Goal: Information Seeking & Learning: Learn about a topic

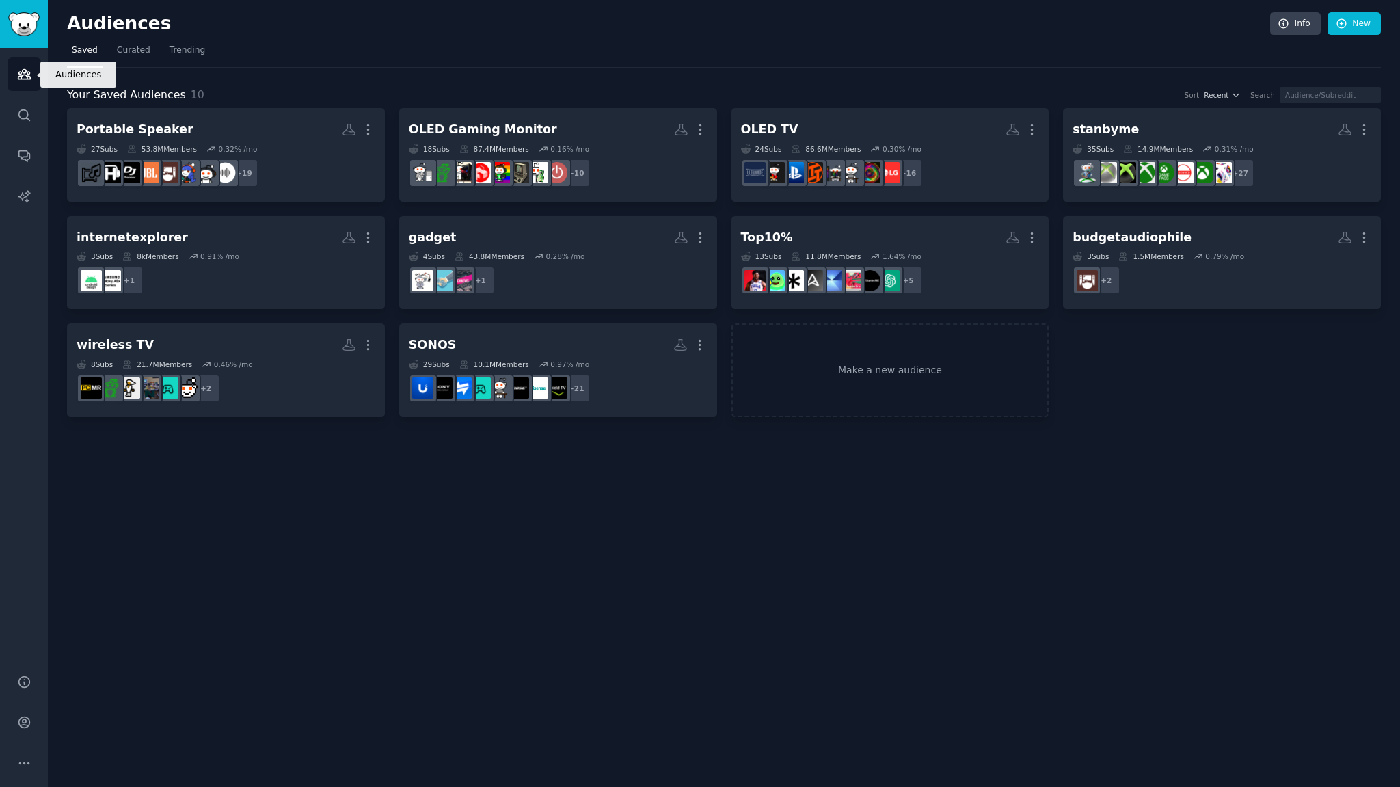
click at [18, 77] on icon "Sidebar" at bounding box center [24, 75] width 12 height 10
click at [330, 87] on div "Your Saved Audiences 10 Sort Recent Search" at bounding box center [724, 95] width 1314 height 17
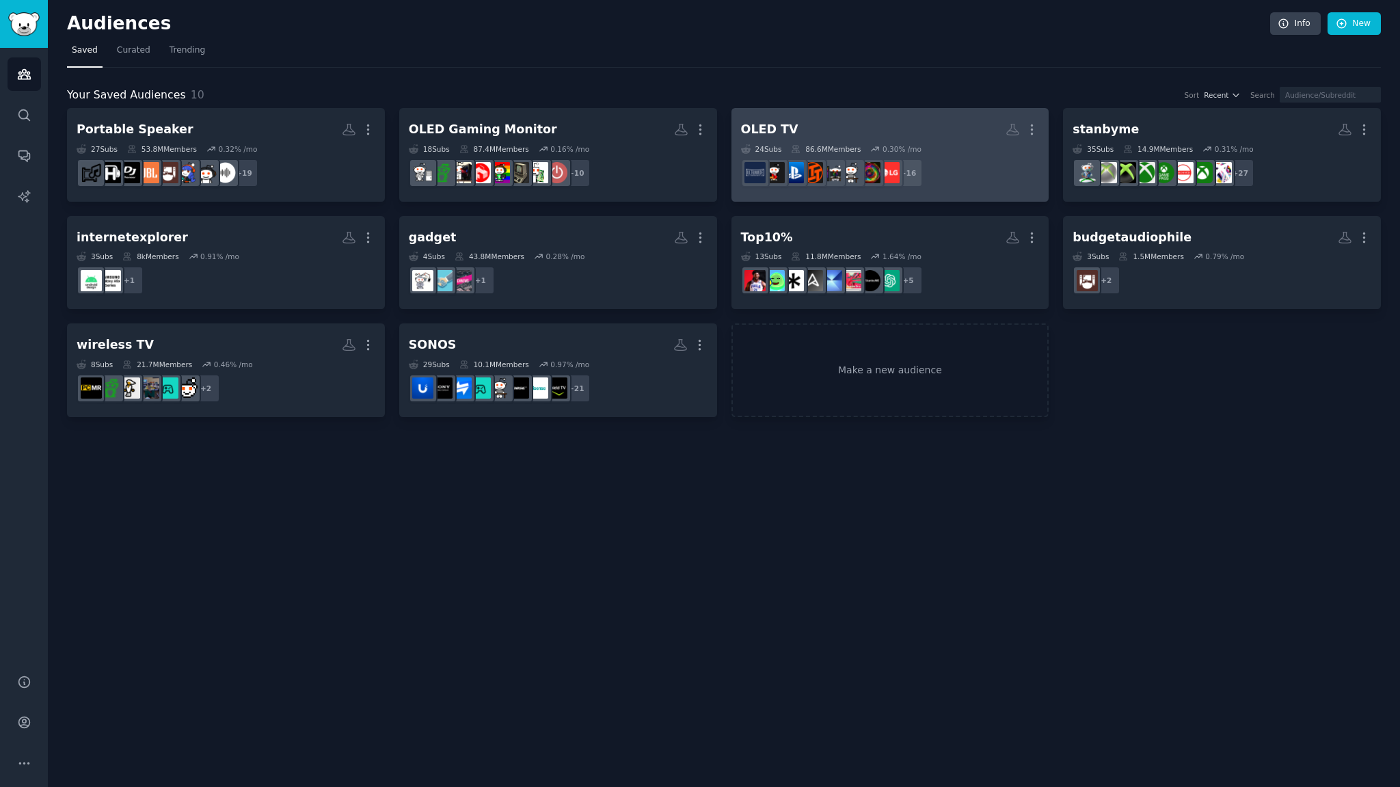
click at [789, 127] on div "OLED TV" at bounding box center [769, 129] width 57 height 17
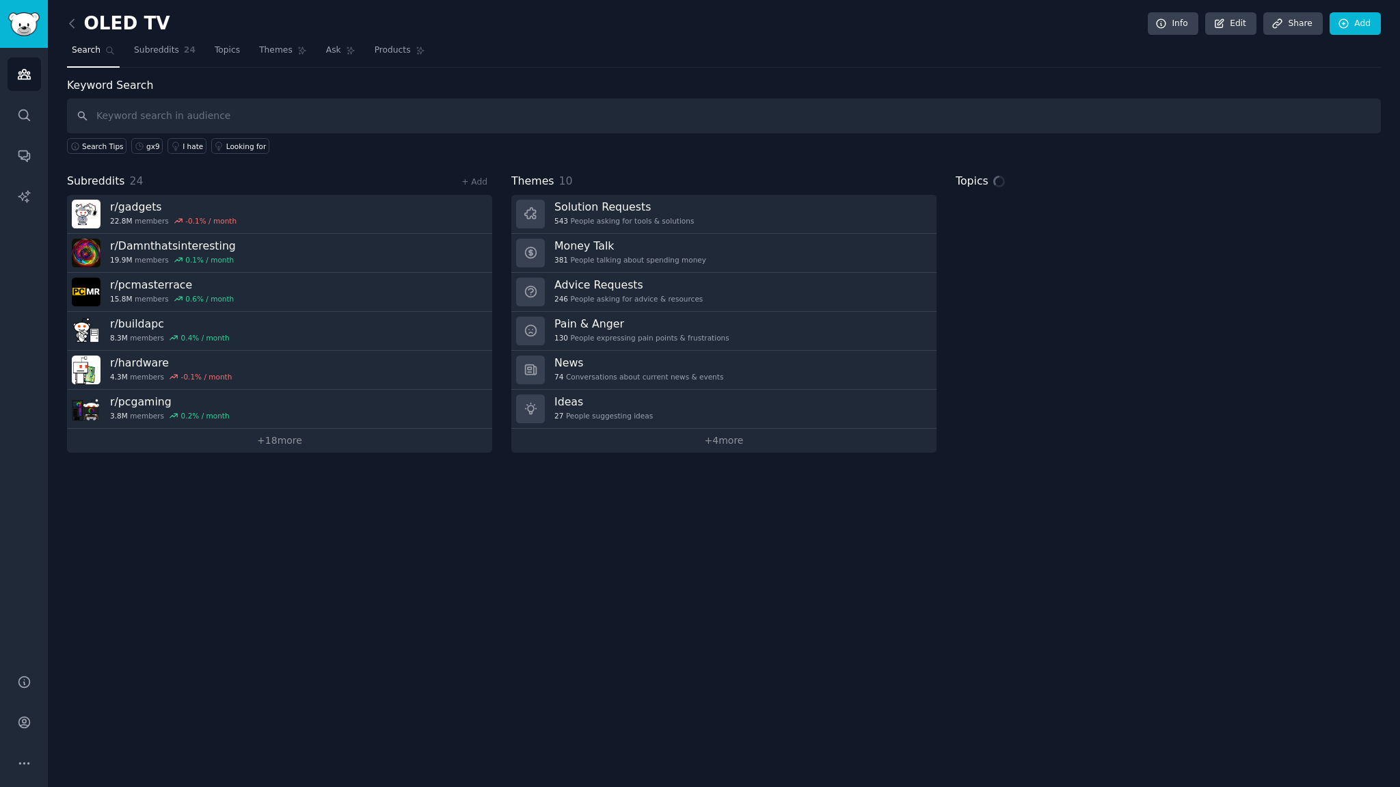
click at [125, 103] on input "text" at bounding box center [724, 115] width 1314 height 35
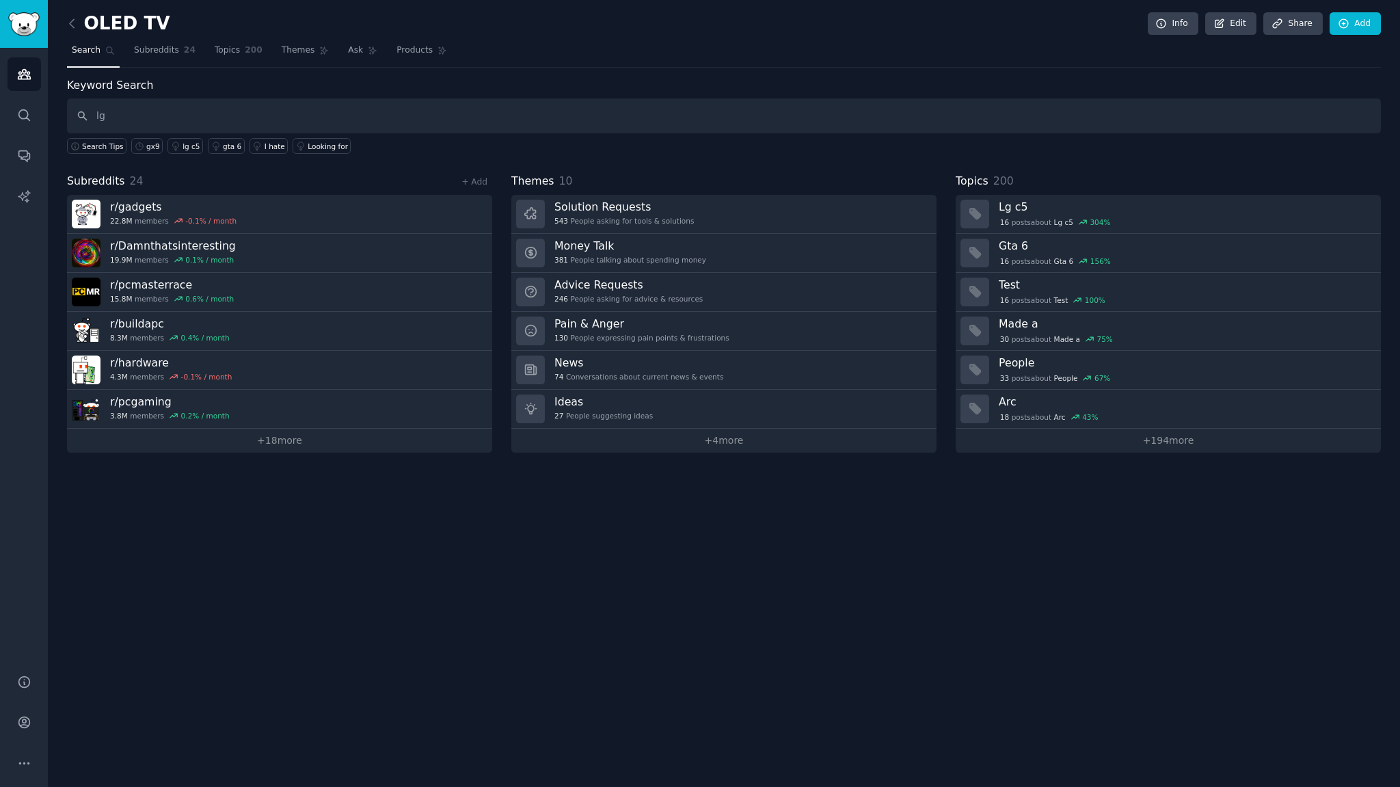
type input "l"
type input "u"
type input "ㅣ"
type input "lg oled tv"
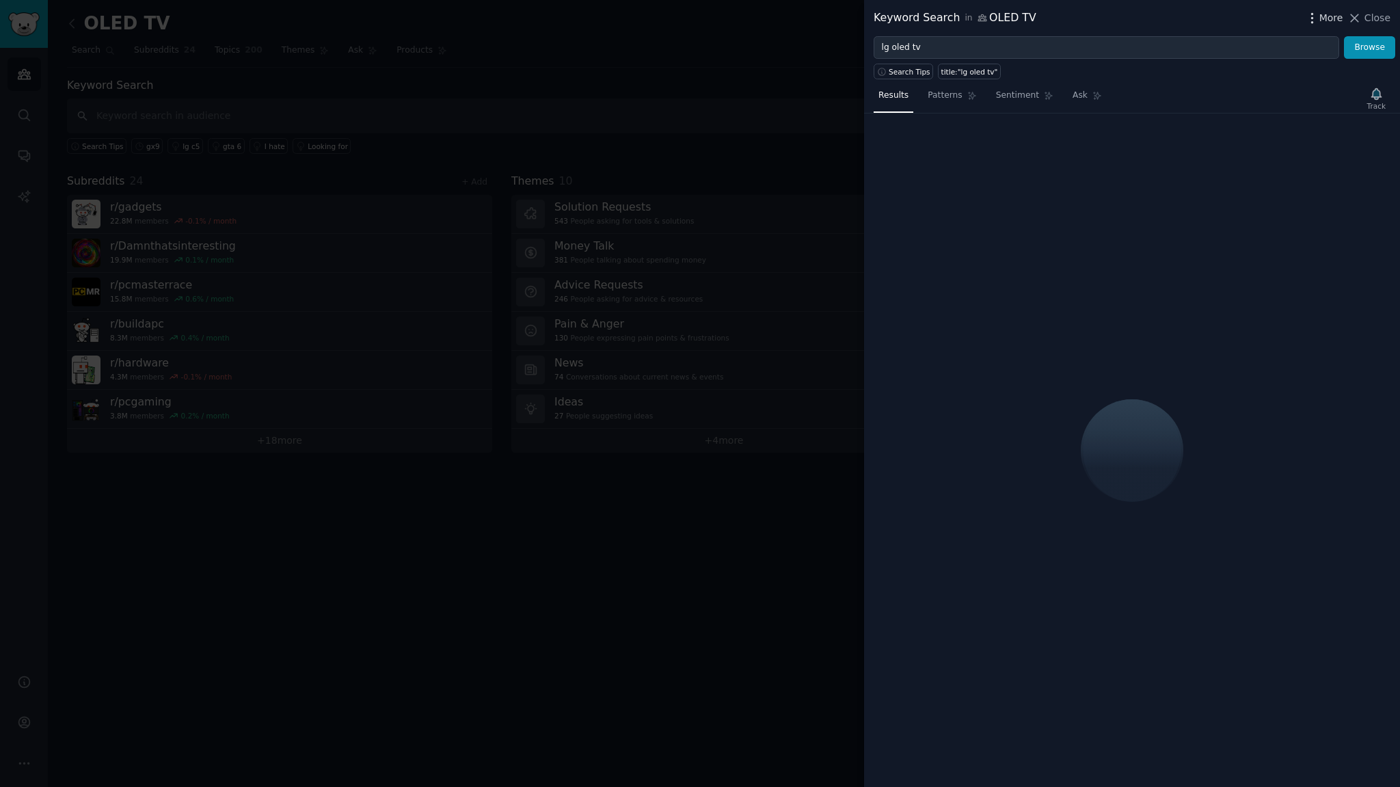
click at [1338, 25] on span "More" at bounding box center [1331, 18] width 24 height 14
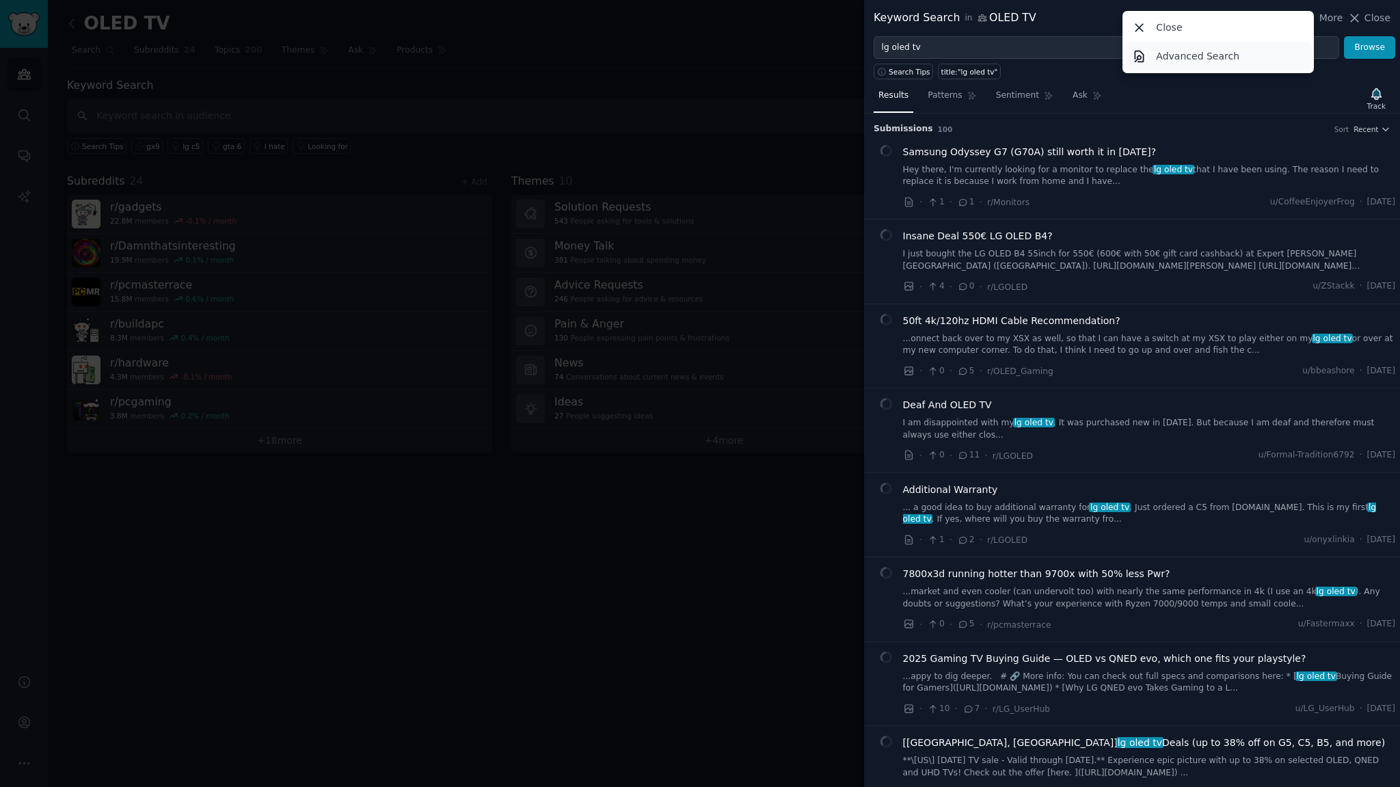
click at [1201, 56] on p "Advanced Search" at bounding box center [1197, 56] width 83 height 14
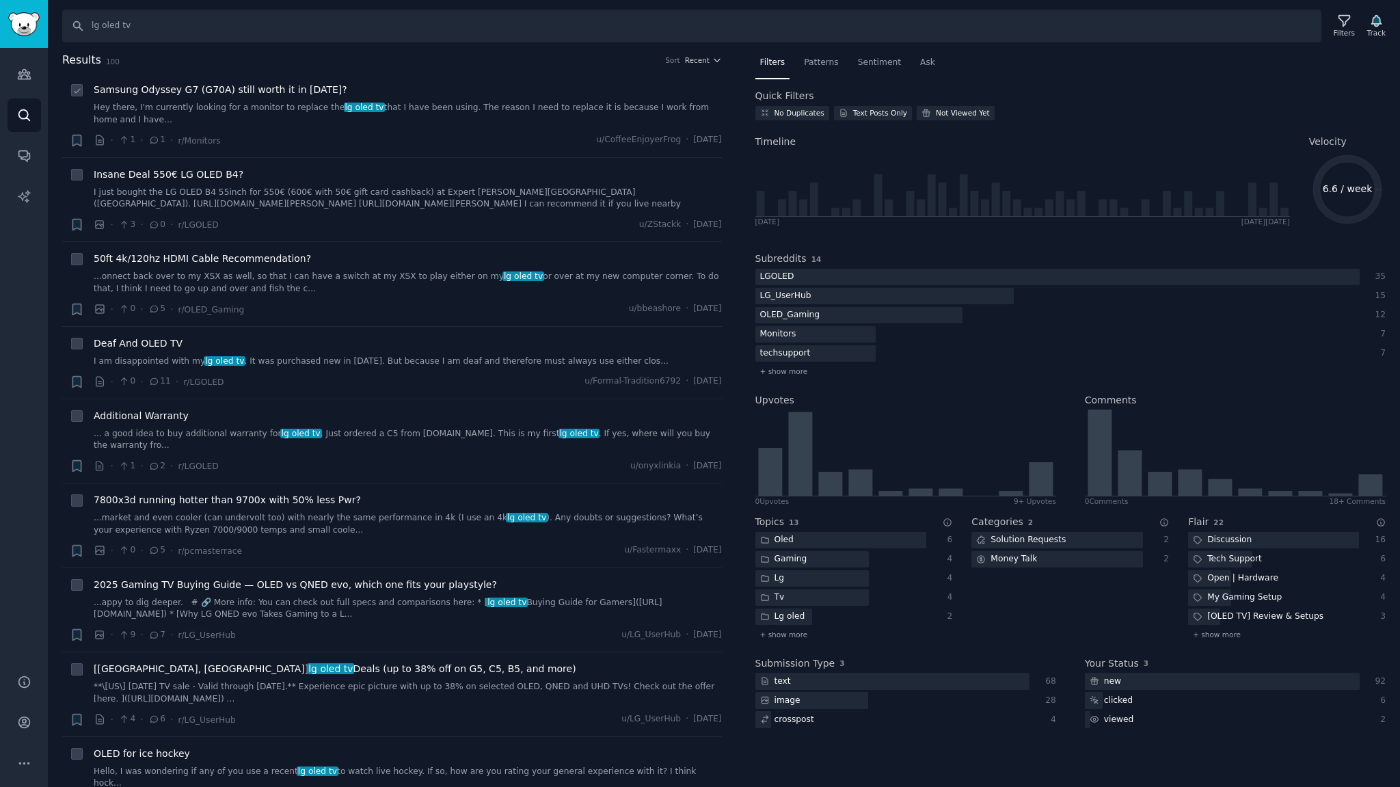
click at [537, 77] on li "+ Samsung Odyssey G7 (G70A) still worth it in [DATE]? Hey there, I'm currently …" at bounding box center [392, 115] width 660 height 84
drag, startPoint x: 150, startPoint y: 33, endPoint x: 0, endPoint y: -52, distance: 172.1
click at [0, 0] on html "Audiences Search Conversations AI Reports Help Account More Search lg oled tv F…" at bounding box center [700, 393] width 1400 height 787
type input "lg qned tv"
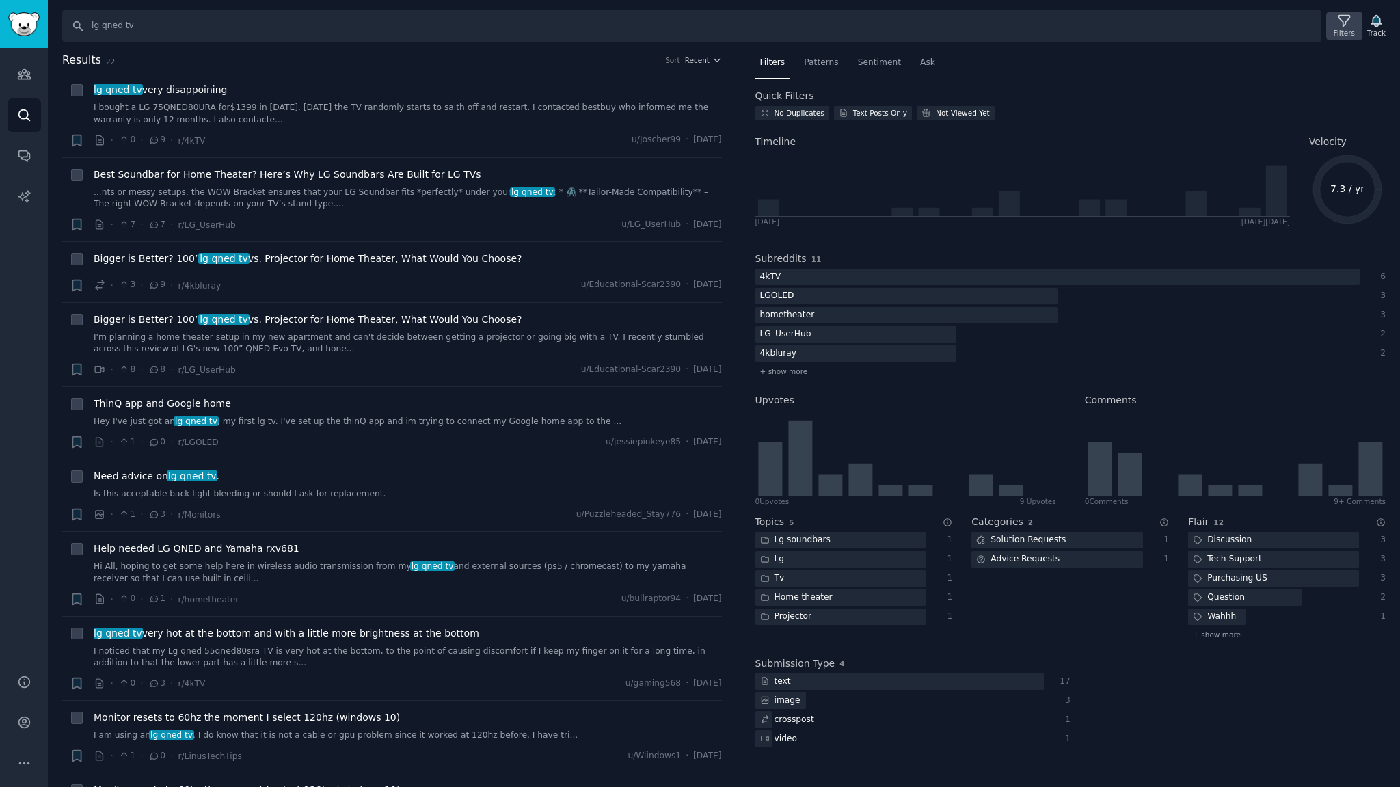
click at [1350, 27] on icon at bounding box center [1344, 21] width 14 height 14
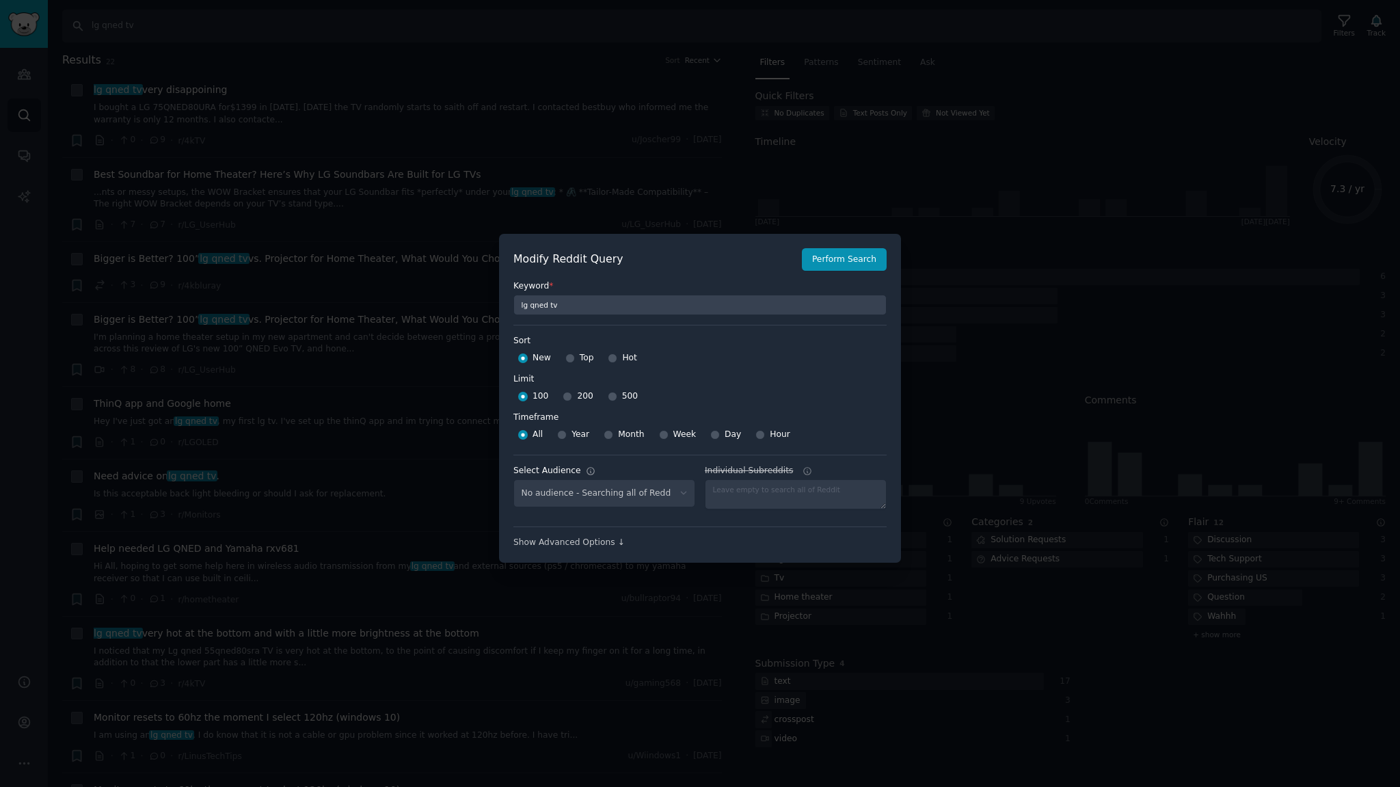
select select "c7830b3eec"
click at [607, 434] on input "Month" at bounding box center [609, 435] width 10 height 10
radio input "true"
click at [850, 254] on button "Perform Search" at bounding box center [844, 259] width 85 height 23
